Goal: Task Accomplishment & Management: Manage account settings

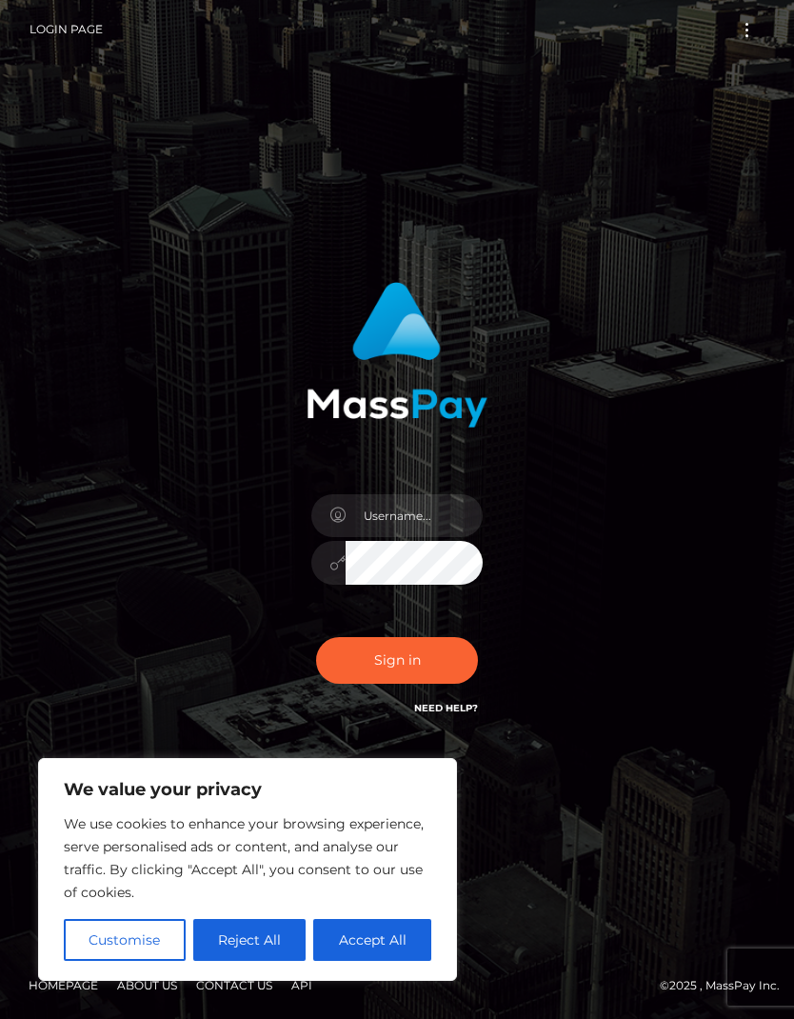
click at [327, 939] on button "Accept All" at bounding box center [372, 940] width 118 height 42
checkbox input "true"
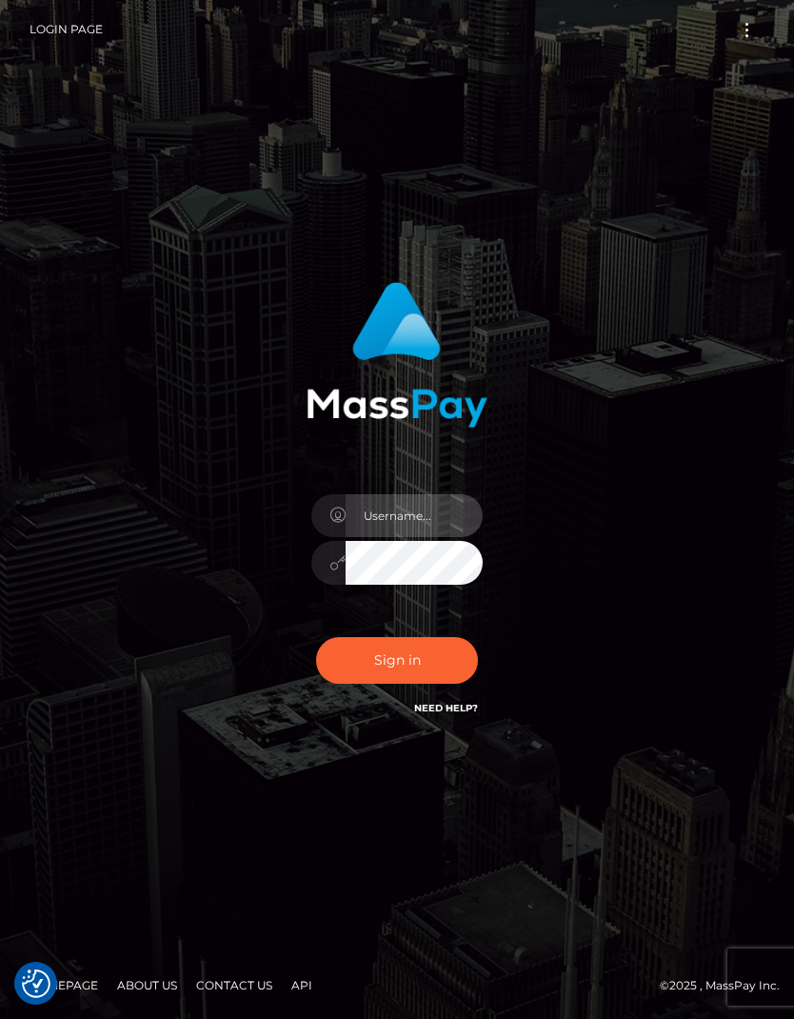
click at [403, 537] on input "text" at bounding box center [414, 515] width 137 height 43
type input "GIBSON"
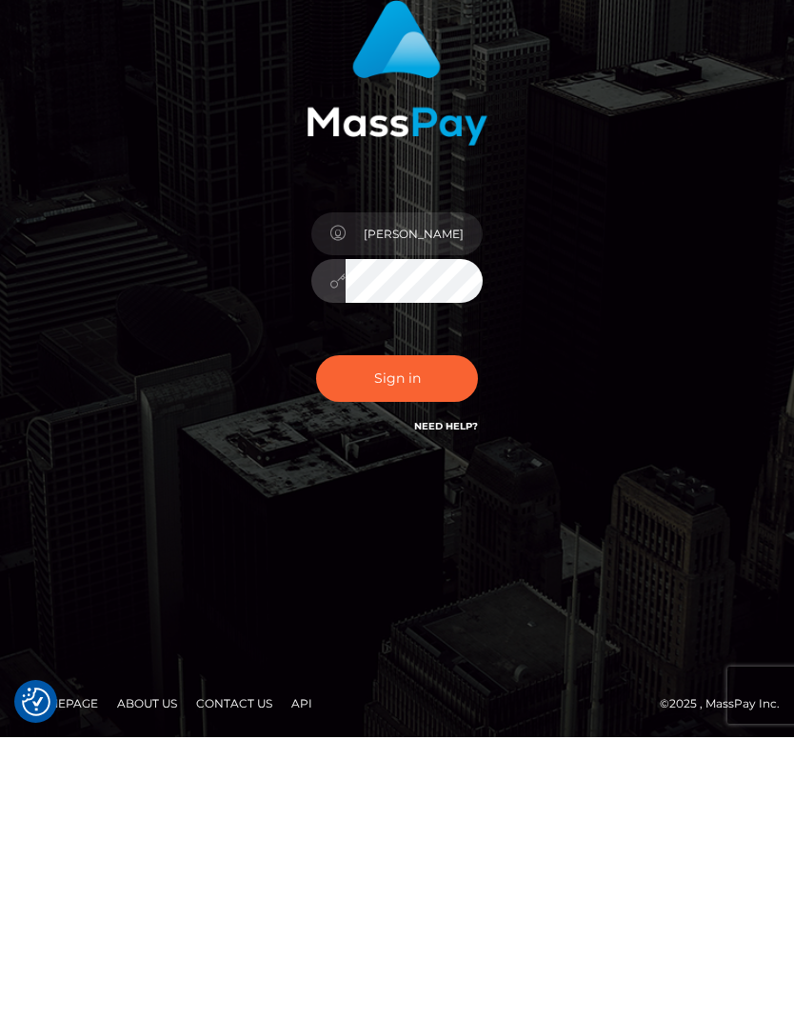
click at [411, 637] on button "Sign in" at bounding box center [397, 660] width 162 height 47
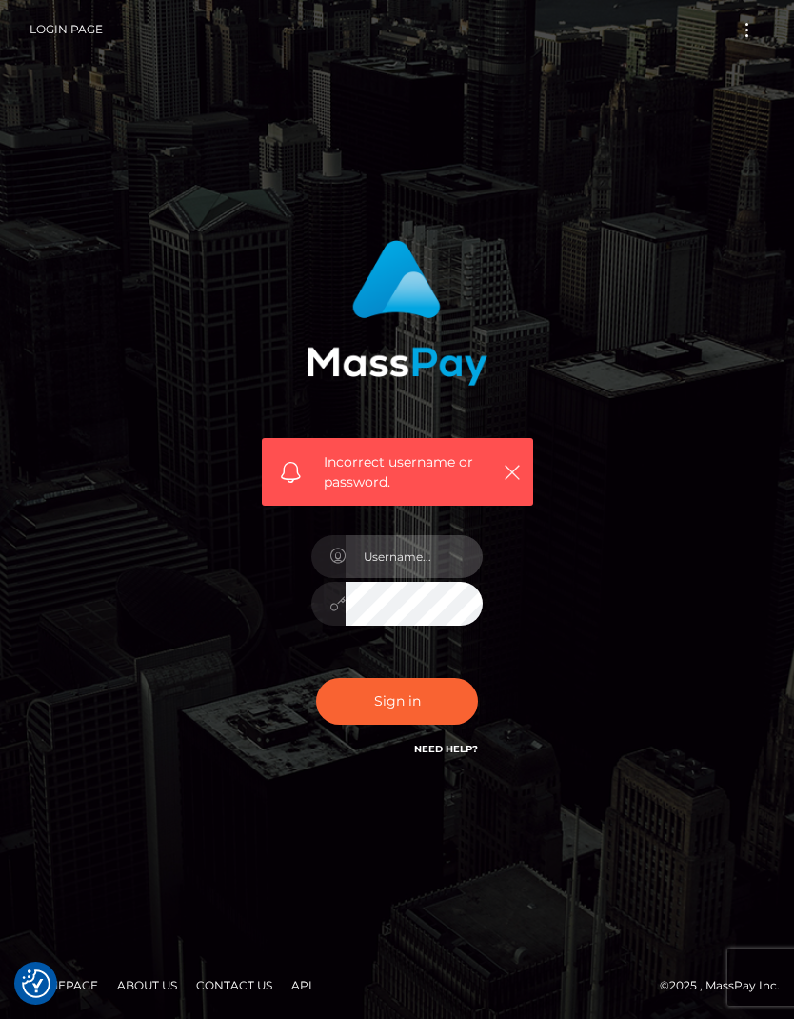
click at [431, 578] on input "text" at bounding box center [414, 556] width 137 height 43
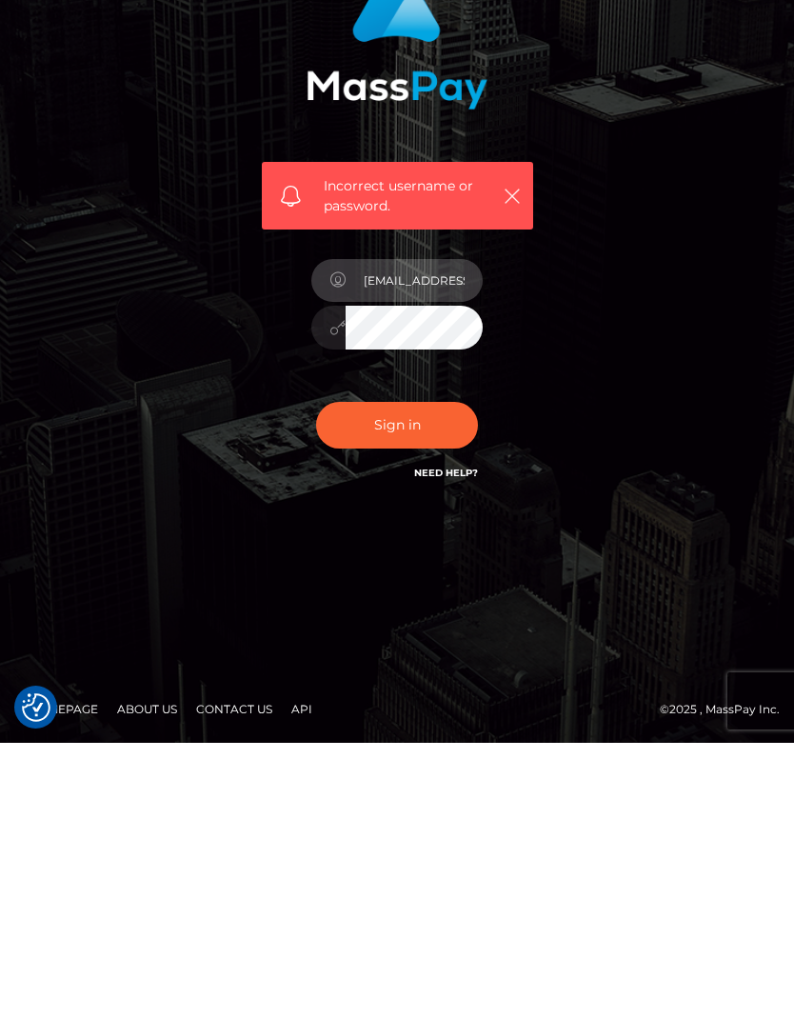
type input "eroticmassage548@gmail.com"
click at [412, 678] on button "Sign in" at bounding box center [397, 701] width 162 height 47
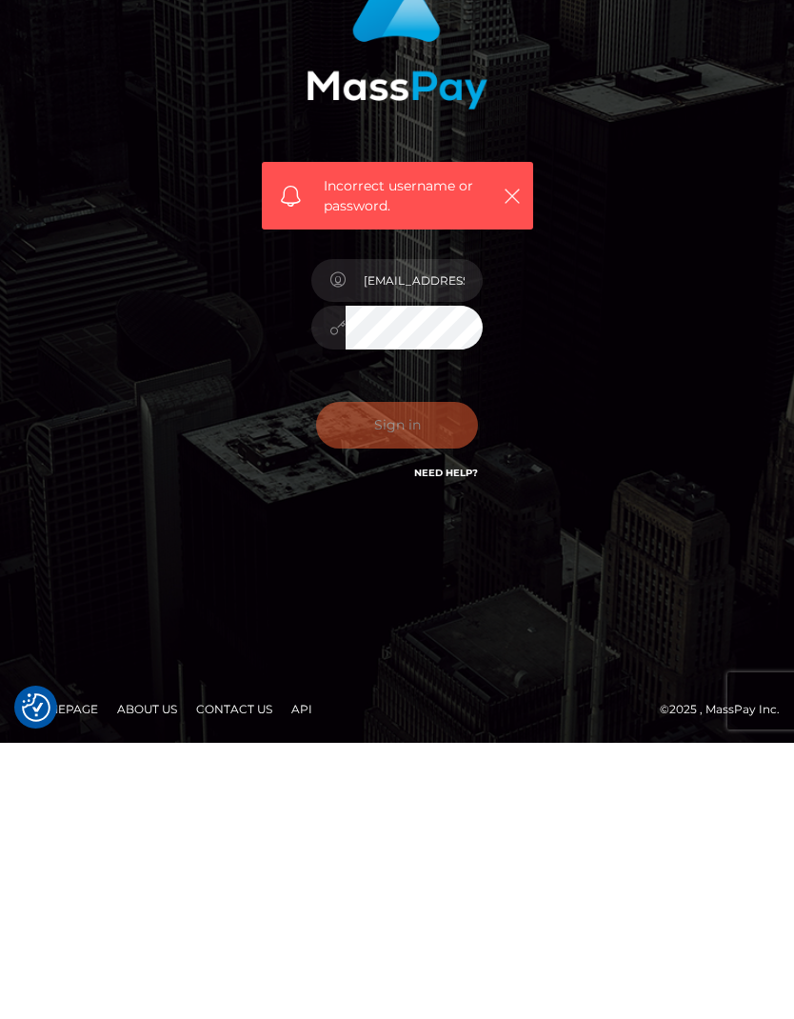
scroll to position [76, 0]
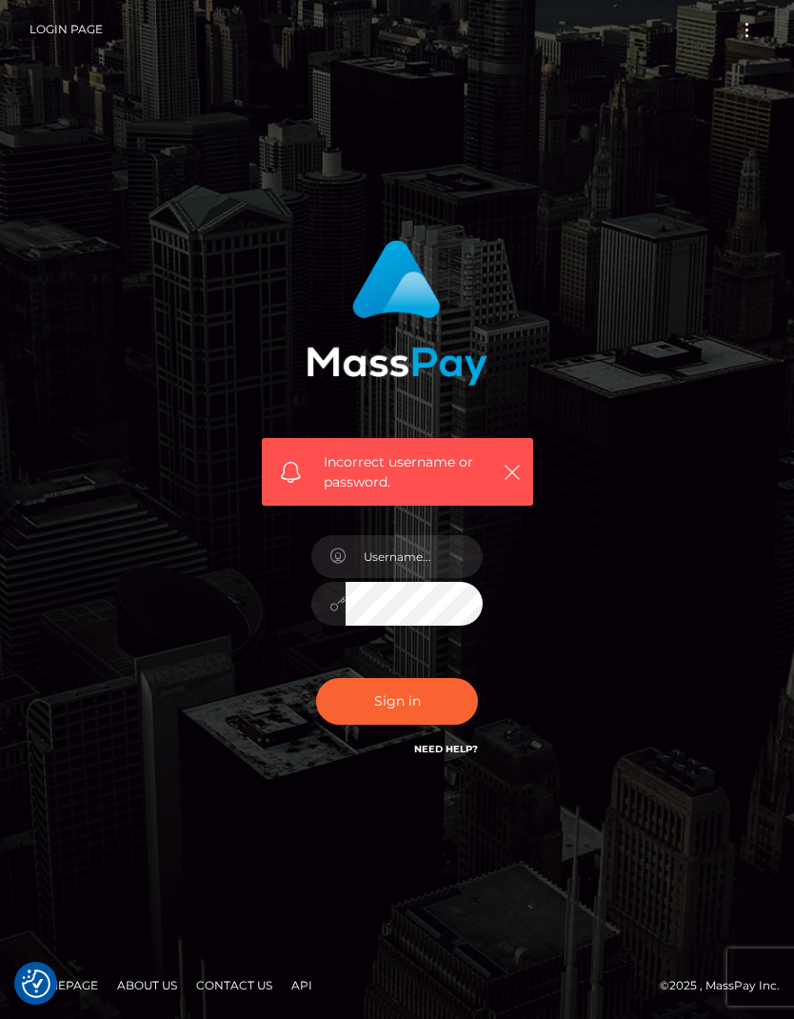
click at [508, 482] on icon "button" at bounding box center [512, 472] width 19 height 19
